Goal: Check status: Check status

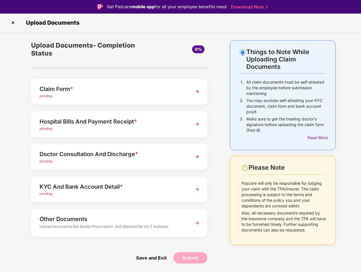
click at [13, 23] on img at bounding box center [12, 22] width 9 height 9
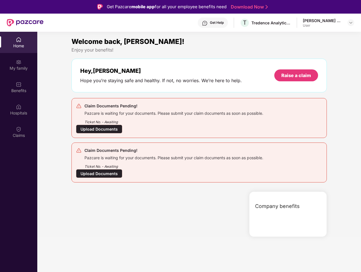
click at [317, 191] on div "Company benefits" at bounding box center [288, 213] width 78 height 45
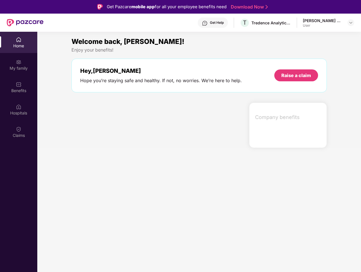
click at [119, 91] on div "Hey, [PERSON_NAME] Hope you’re staying safe and healthy. If not, no worries. We…" at bounding box center [200, 76] width 256 height 34
click at [119, 124] on div at bounding box center [158, 124] width 178 height 45
click at [119, 156] on section "Welcome back, [PERSON_NAME]! Enjoy your benefits! Hey, [PERSON_NAME] Hope you’r…" at bounding box center [199, 168] width 324 height 272
click at [119, 189] on section "Welcome back, [PERSON_NAME]! Enjoy your benefits! Hey, [PERSON_NAME] Hope you’r…" at bounding box center [199, 168] width 324 height 272
click at [119, 222] on section "Welcome back, [PERSON_NAME]! Enjoy your benefits! Hey, [PERSON_NAME] Hope you’r…" at bounding box center [199, 168] width 324 height 272
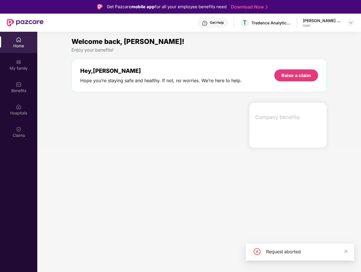
click at [151, 257] on section "Welcome back, [PERSON_NAME]! Enjoy your benefits! Hey, [PERSON_NAME] Hope you’r…" at bounding box center [199, 168] width 324 height 272
click at [191, 257] on section "Welcome back, [PERSON_NAME]! Enjoy your benefits! Hey, [PERSON_NAME] Hope you’r…" at bounding box center [199, 168] width 324 height 272
